Goal: Ask a question

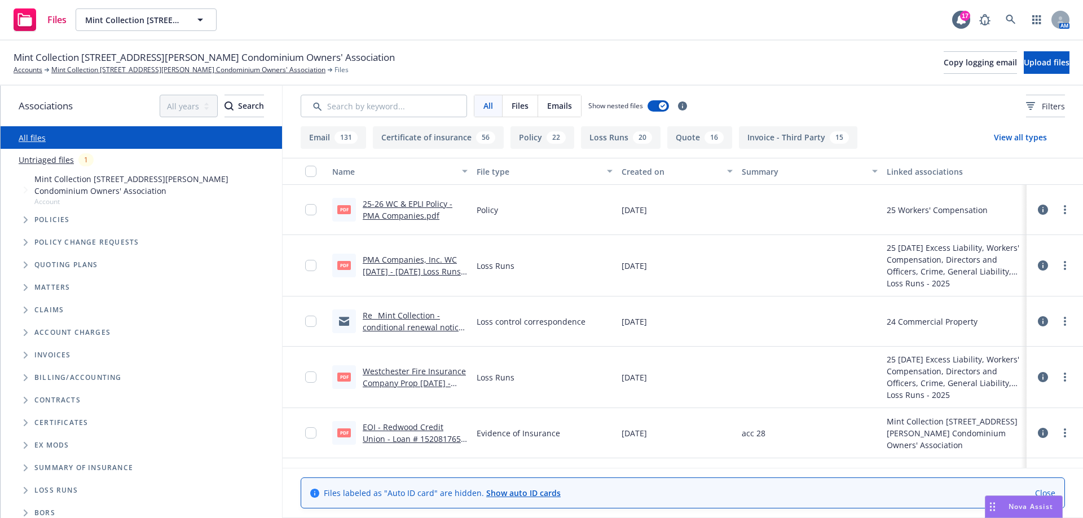
click at [1023, 506] on span "Nova Assist" at bounding box center [1031, 507] width 45 height 10
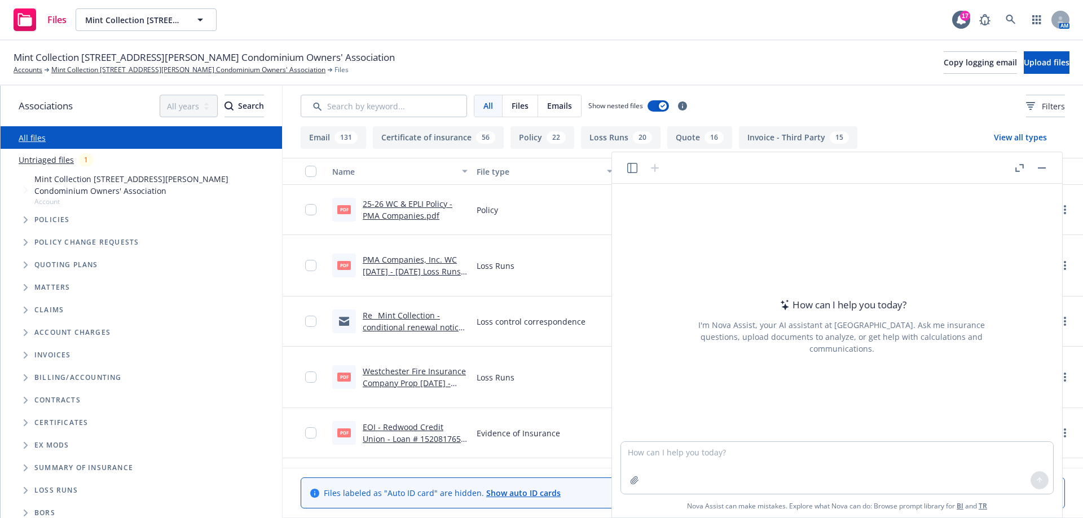
click at [985, 496] on button "Nova Assist" at bounding box center [1024, 507] width 78 height 23
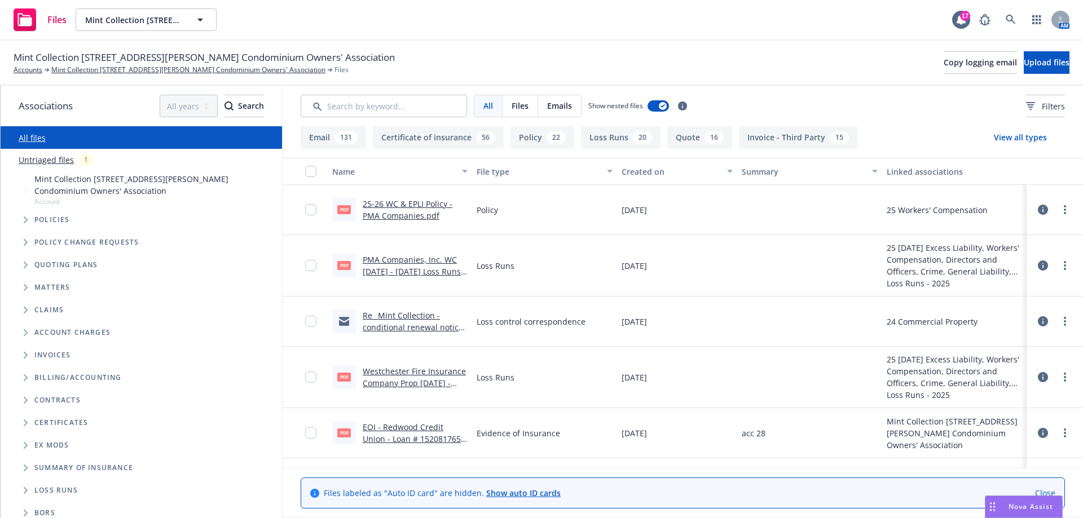
click at [1004, 509] on div "Nova Assist" at bounding box center [1031, 507] width 63 height 10
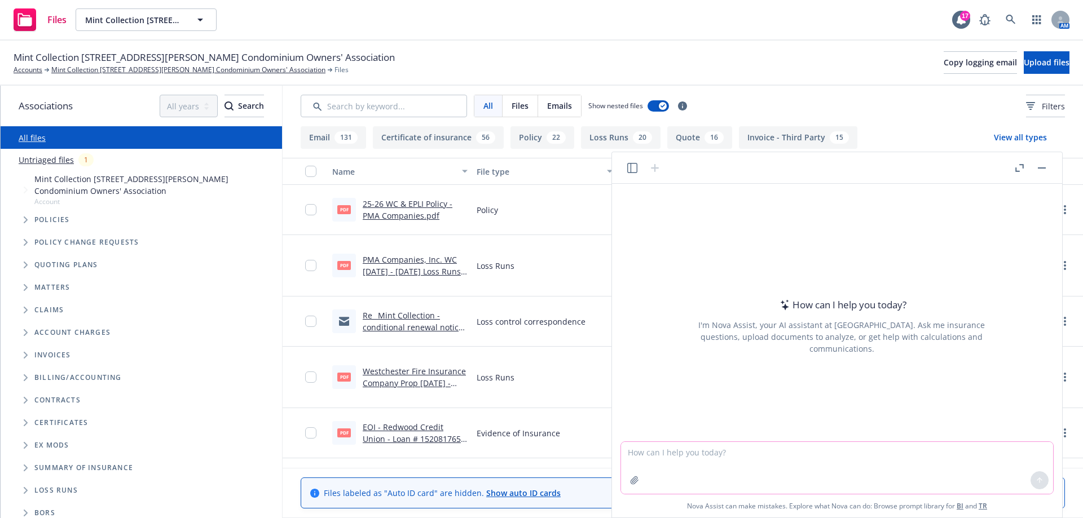
click at [674, 450] on textarea at bounding box center [837, 468] width 432 height 52
type textarea "does architects e&o coverage include pollution liability?"
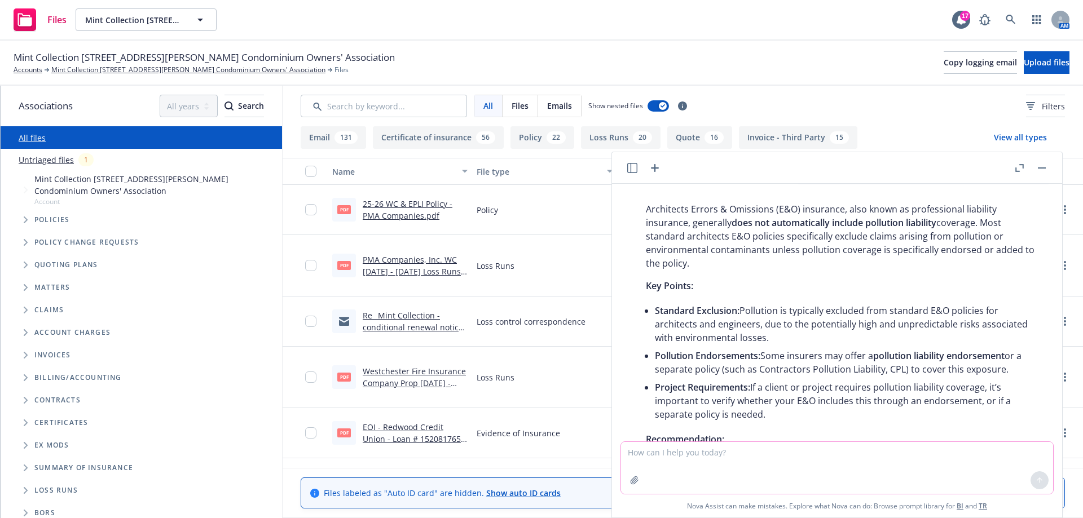
scroll to position [144, 0]
